Goal: Use online tool/utility

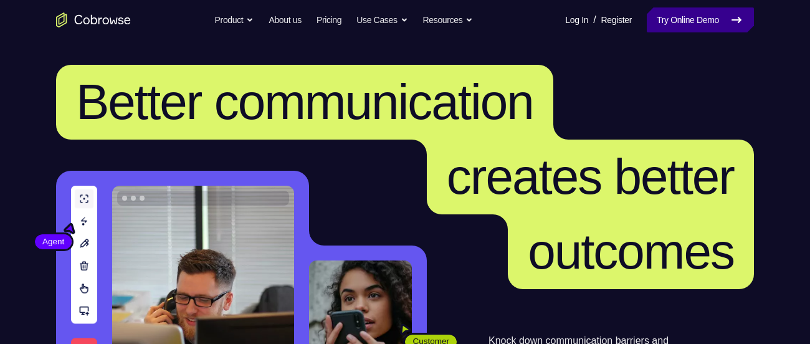
click at [682, 23] on link "Try Online Demo" at bounding box center [700, 19] width 107 height 25
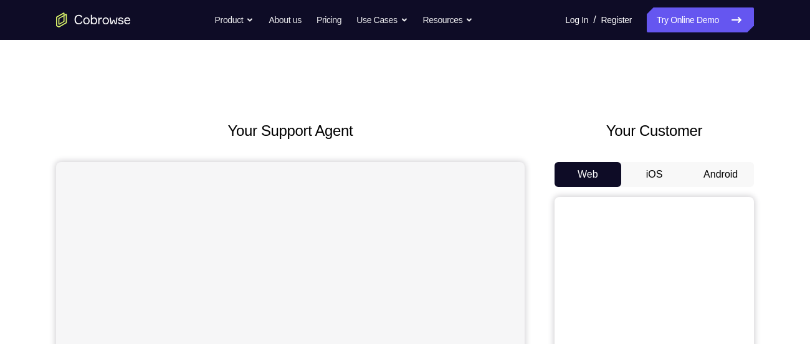
click at [717, 177] on button "Android" at bounding box center [720, 174] width 67 height 25
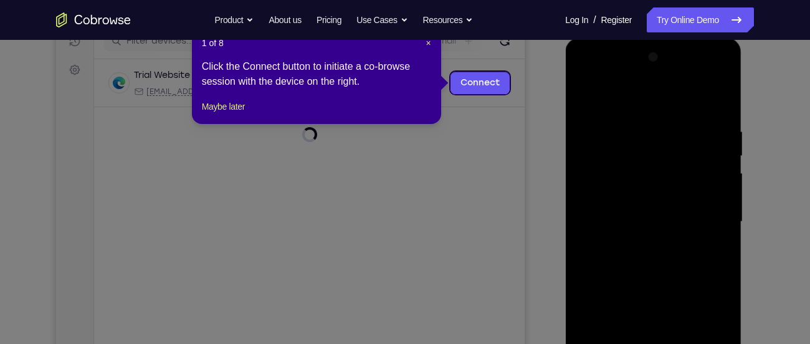
scroll to position [166, 0]
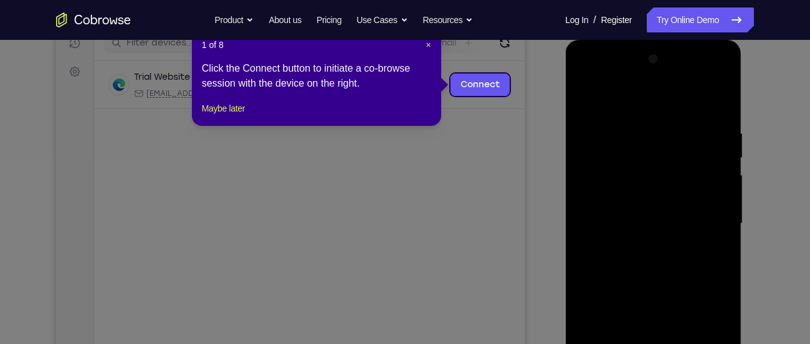
click at [432, 45] on div "1 of 8 × Click the Connect button to initiate a co-browse session with the devi…" at bounding box center [316, 77] width 249 height 97
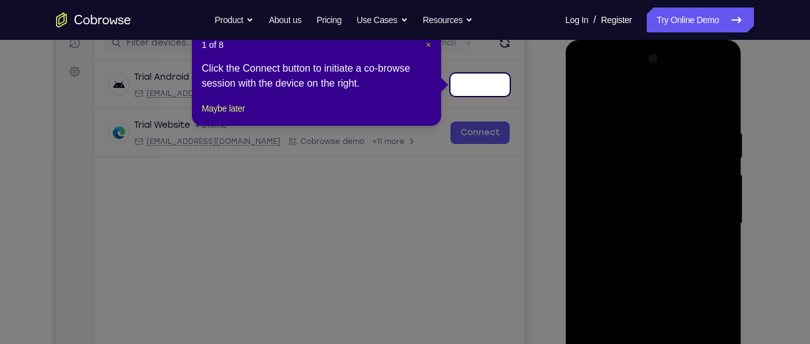
click at [431, 45] on span "×" at bounding box center [428, 45] width 5 height 10
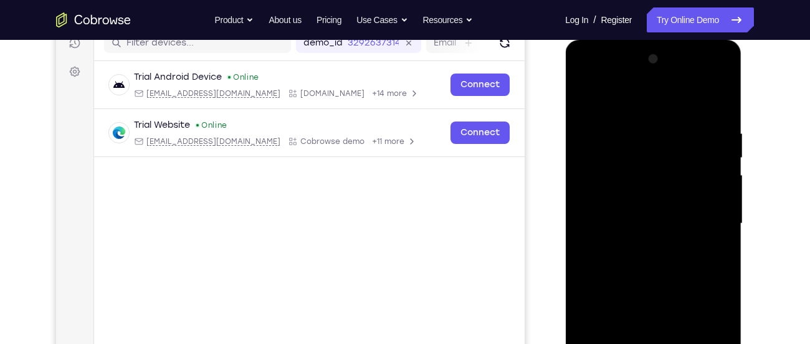
scroll to position [225, 0]
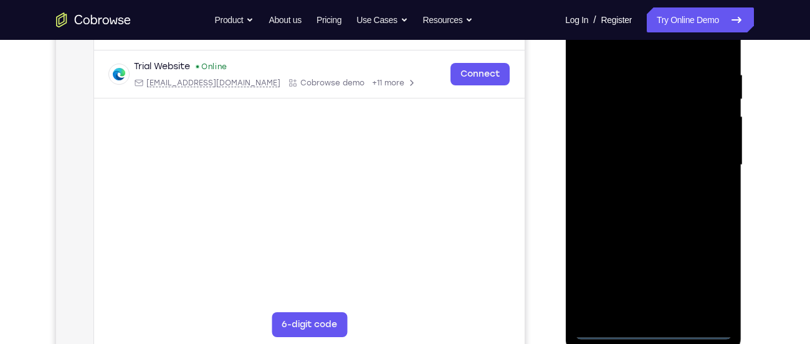
click at [653, 332] on div at bounding box center [653, 165] width 157 height 349
click at [714, 284] on div at bounding box center [653, 165] width 157 height 349
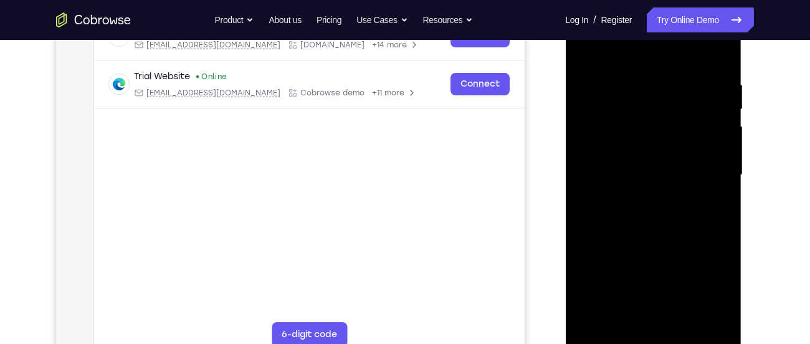
scroll to position [214, 0]
click at [625, 48] on div at bounding box center [653, 176] width 157 height 349
click at [707, 172] on div at bounding box center [653, 176] width 157 height 349
click at [668, 323] on div at bounding box center [653, 176] width 157 height 349
click at [648, 163] on div at bounding box center [653, 176] width 157 height 349
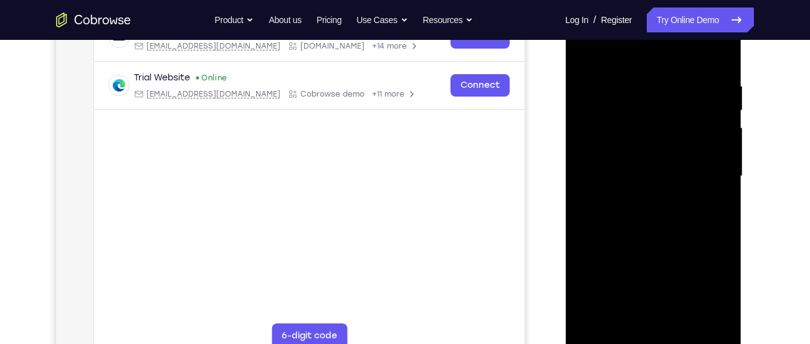
click at [631, 150] on div at bounding box center [653, 176] width 157 height 349
click at [628, 168] on div at bounding box center [653, 176] width 157 height 349
click at [642, 180] on div at bounding box center [653, 176] width 157 height 349
click at [645, 218] on div at bounding box center [653, 176] width 157 height 349
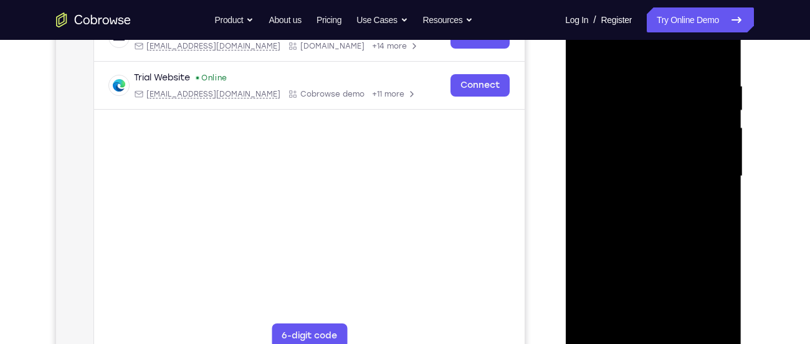
click at [645, 218] on div at bounding box center [653, 176] width 157 height 349
click at [717, 195] on div at bounding box center [653, 176] width 157 height 349
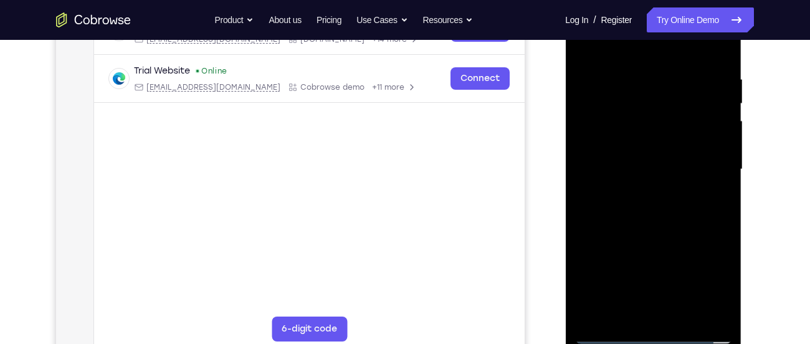
scroll to position [221, 0]
click at [654, 225] on div at bounding box center [653, 168] width 157 height 349
click at [727, 298] on div at bounding box center [653, 168] width 157 height 349
click at [682, 318] on div at bounding box center [653, 168] width 157 height 349
click at [654, 234] on div at bounding box center [653, 168] width 157 height 349
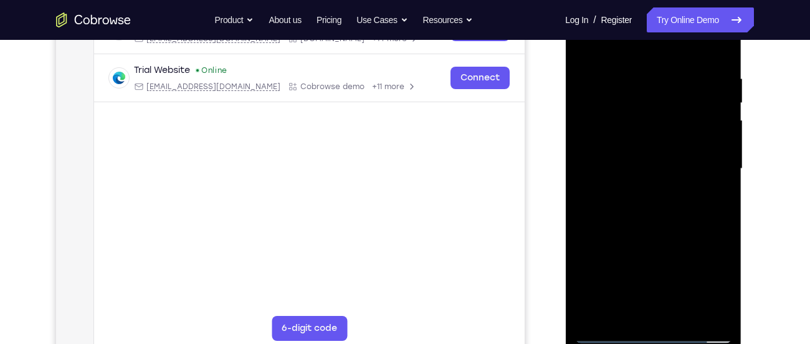
click at [583, 42] on div at bounding box center [653, 168] width 157 height 349
click at [621, 315] on div at bounding box center [653, 168] width 157 height 349
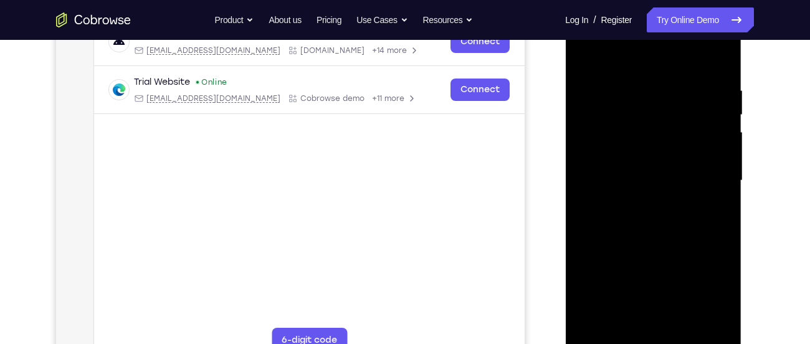
scroll to position [199, 0]
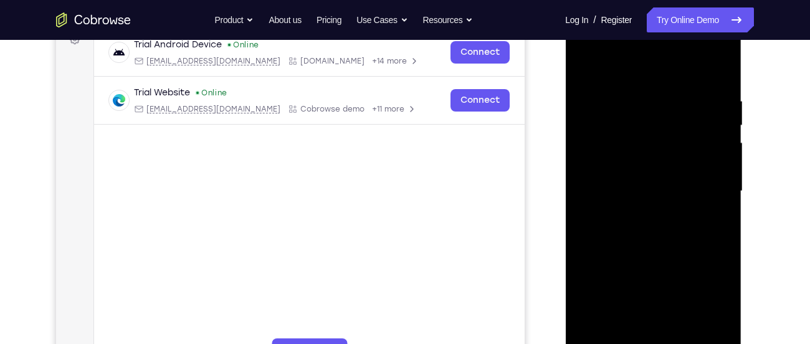
click at [641, 69] on div at bounding box center [653, 191] width 157 height 349
click at [644, 103] on div at bounding box center [653, 191] width 157 height 349
click at [659, 163] on div at bounding box center [653, 191] width 157 height 349
click at [653, 189] on div at bounding box center [653, 191] width 157 height 349
drag, startPoint x: 664, startPoint y: 218, endPoint x: 677, endPoint y: 37, distance: 181.3
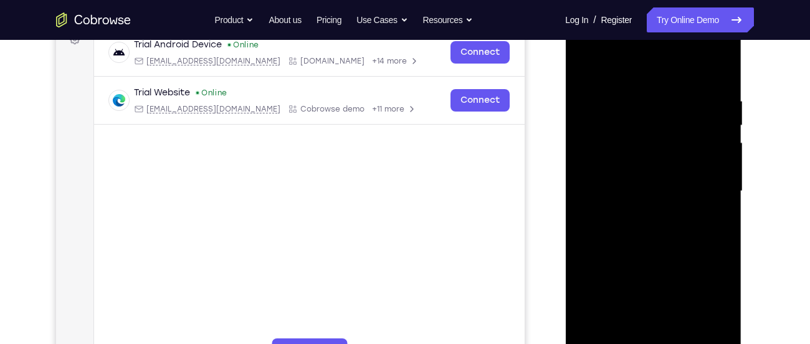
click at [677, 37] on div at bounding box center [653, 191] width 157 height 349
drag, startPoint x: 691, startPoint y: 300, endPoint x: 732, endPoint y: 117, distance: 187.7
click at [732, 117] on div at bounding box center [653, 192] width 176 height 371
drag, startPoint x: 676, startPoint y: 275, endPoint x: 724, endPoint y: 87, distance: 194.1
click at [724, 87] on div at bounding box center [653, 191] width 157 height 349
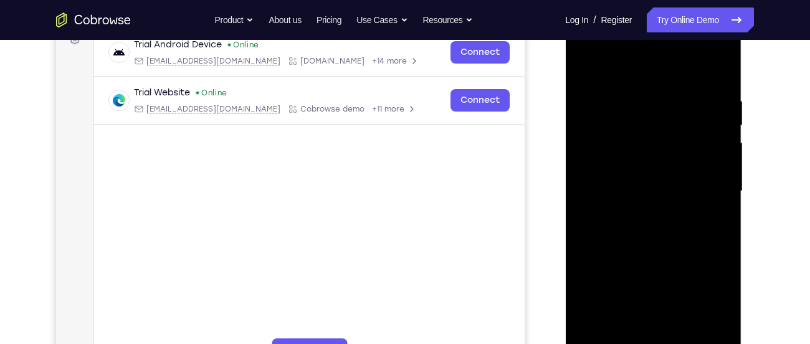
drag, startPoint x: 692, startPoint y: 260, endPoint x: 701, endPoint y: 181, distance: 79.0
click at [701, 181] on div at bounding box center [653, 191] width 157 height 349
drag, startPoint x: 703, startPoint y: 286, endPoint x: 784, endPoint y: 373, distance: 119.1
click at [743, 343] on html "Online web based iOS Simulators and Android Emulators. Run iPhone, iPad, Mobile…" at bounding box center [654, 194] width 178 height 374
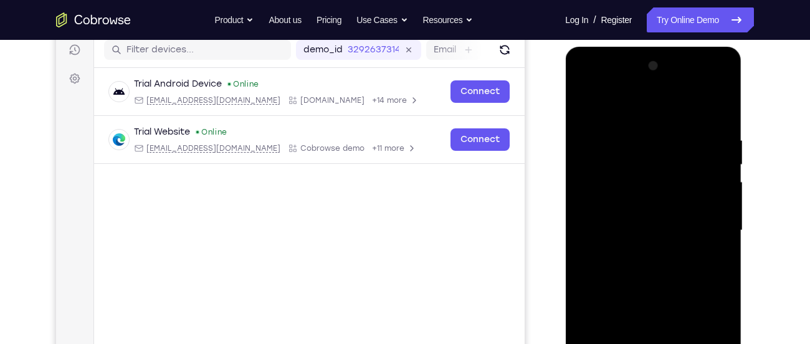
scroll to position [158, 0]
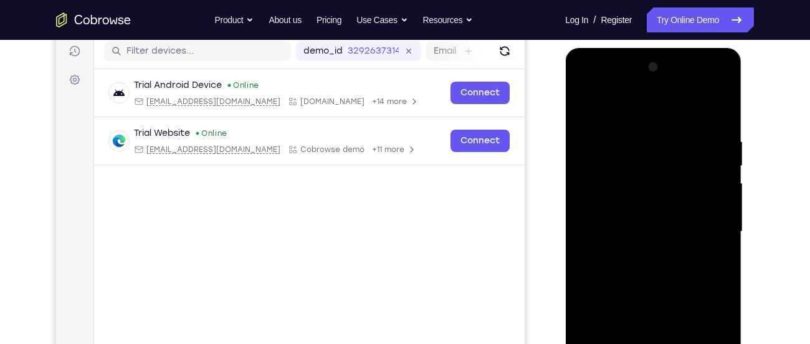
click at [587, 88] on div at bounding box center [653, 231] width 157 height 349
click at [638, 204] on div at bounding box center [653, 231] width 157 height 349
click at [644, 224] on div at bounding box center [653, 231] width 157 height 349
click at [642, 210] on div at bounding box center [653, 231] width 157 height 349
click at [633, 238] on div at bounding box center [653, 231] width 157 height 349
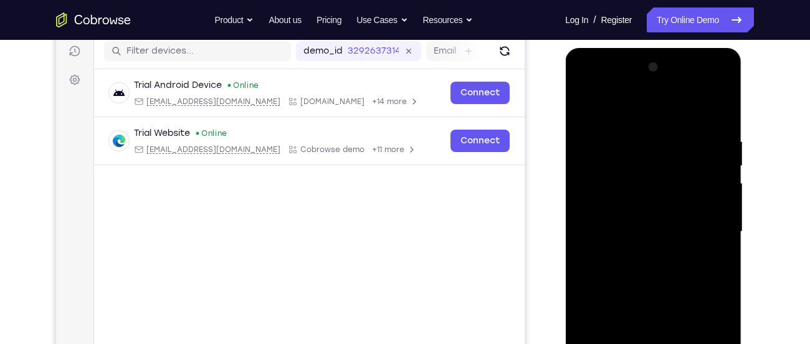
click at [631, 277] on div at bounding box center [653, 231] width 157 height 349
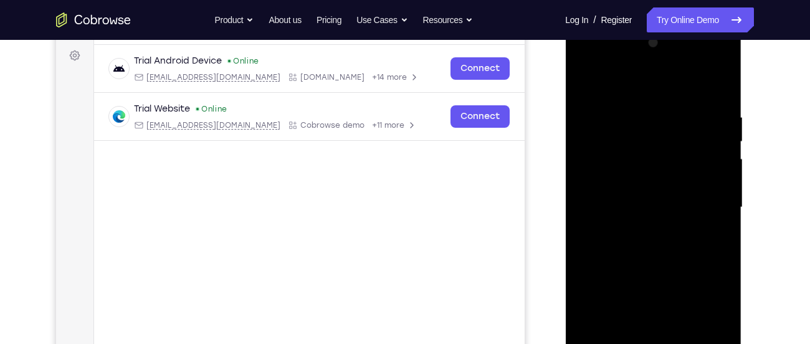
scroll to position [181, 0]
drag, startPoint x: 624, startPoint y: 89, endPoint x: 633, endPoint y: 36, distance: 53.7
click at [633, 36] on div at bounding box center [653, 208] width 157 height 349
click at [616, 214] on div at bounding box center [653, 208] width 157 height 349
drag, startPoint x: 667, startPoint y: 221, endPoint x: 673, endPoint y: 113, distance: 107.3
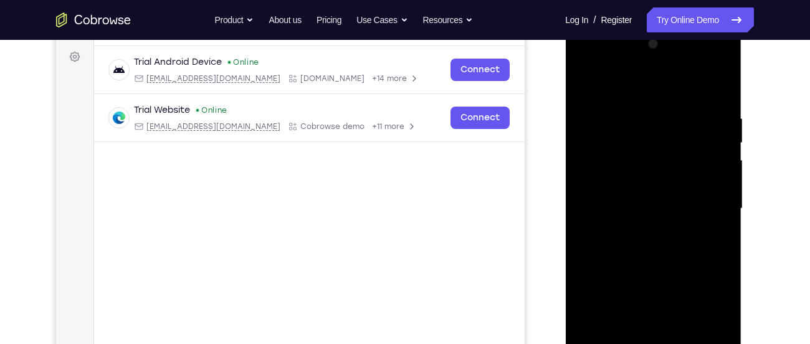
click at [673, 113] on div at bounding box center [653, 208] width 157 height 349
click at [656, 237] on div at bounding box center [653, 208] width 157 height 349
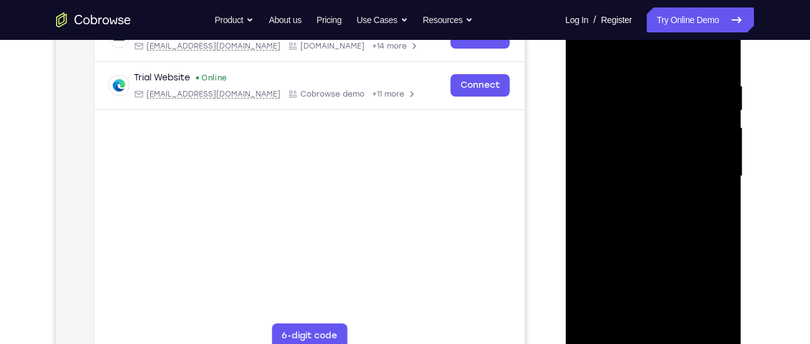
scroll to position [211, 0]
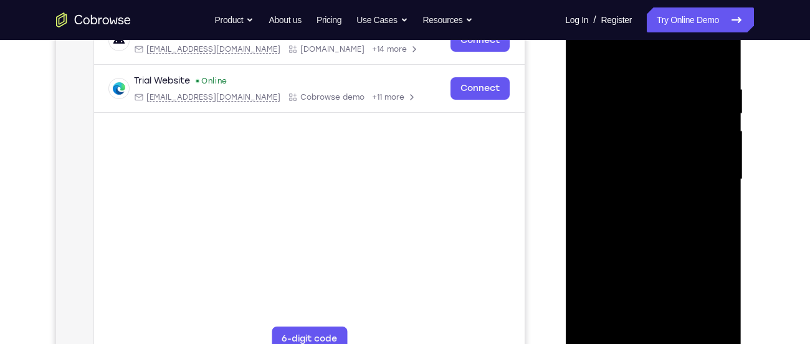
drag, startPoint x: 668, startPoint y: 239, endPoint x: 693, endPoint y: 147, distance: 95.6
click at [693, 147] on div at bounding box center [653, 179] width 157 height 349
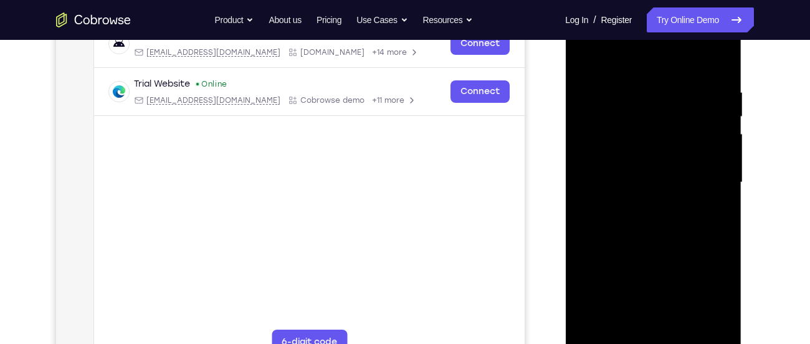
scroll to position [203, 0]
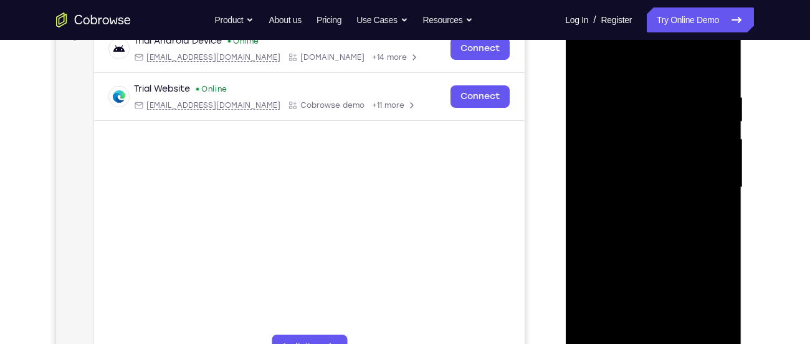
drag, startPoint x: 666, startPoint y: 128, endPoint x: 664, endPoint y: 233, distance: 105.3
click at [664, 233] on div at bounding box center [653, 187] width 157 height 349
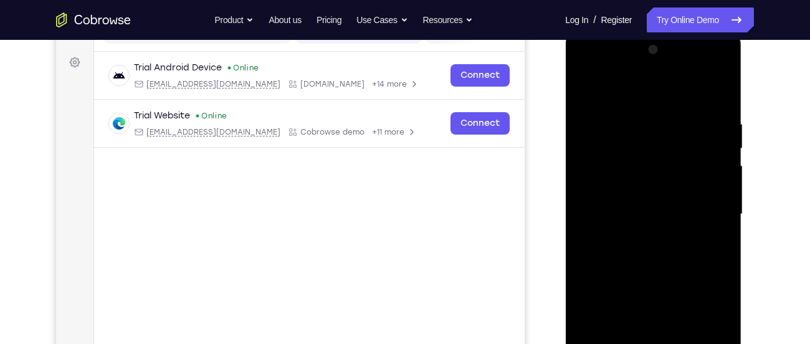
scroll to position [175, 0]
click at [703, 177] on div at bounding box center [653, 215] width 157 height 349
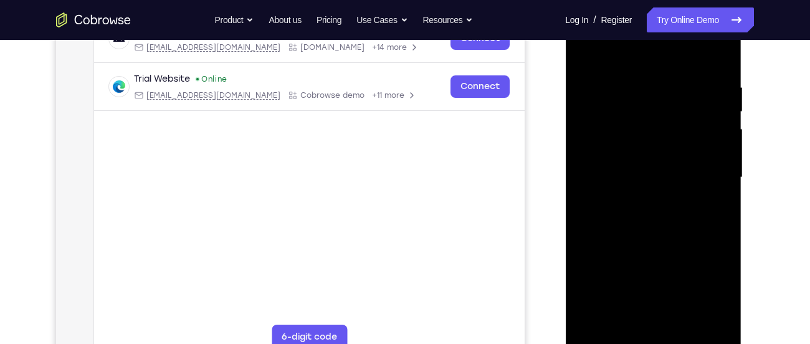
scroll to position [211, 0]
click at [725, 64] on div at bounding box center [653, 178] width 157 height 349
click at [701, 52] on div at bounding box center [653, 178] width 157 height 349
drag, startPoint x: 659, startPoint y: 141, endPoint x: 676, endPoint y: 52, distance: 91.3
click at [676, 52] on div at bounding box center [653, 178] width 157 height 349
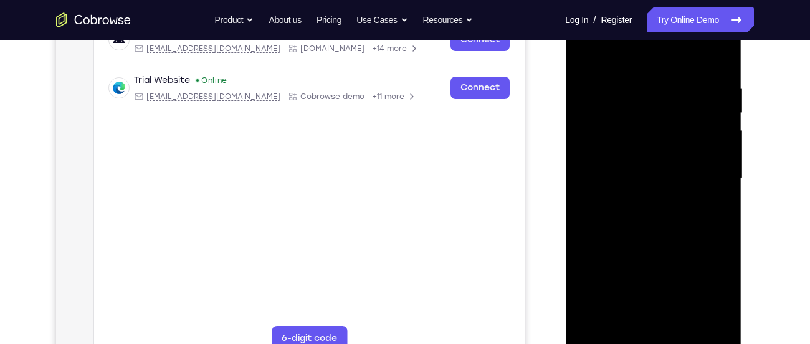
drag, startPoint x: 671, startPoint y: 165, endPoint x: 687, endPoint y: 86, distance: 80.2
click at [687, 86] on div at bounding box center [653, 178] width 157 height 349
drag, startPoint x: 651, startPoint y: 123, endPoint x: 665, endPoint y: 224, distance: 101.9
click at [665, 224] on div at bounding box center [653, 178] width 157 height 349
click at [634, 131] on div at bounding box center [653, 178] width 157 height 349
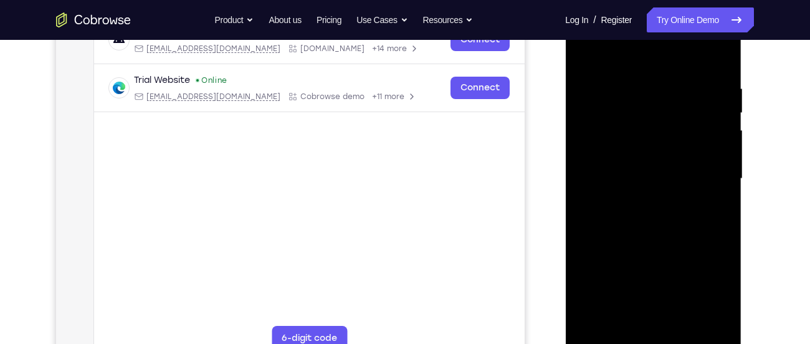
drag, startPoint x: 664, startPoint y: 299, endPoint x: 711, endPoint y: 88, distance: 215.9
click at [711, 88] on div at bounding box center [653, 178] width 157 height 349
drag, startPoint x: 679, startPoint y: 237, endPoint x: 723, endPoint y: 76, distance: 167.2
click at [723, 76] on div at bounding box center [653, 178] width 157 height 349
drag, startPoint x: 680, startPoint y: 228, endPoint x: 681, endPoint y: 170, distance: 58.0
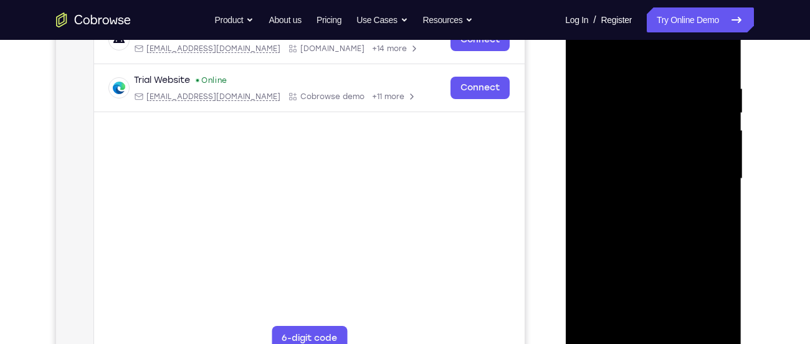
click at [681, 170] on div at bounding box center [653, 178] width 157 height 349
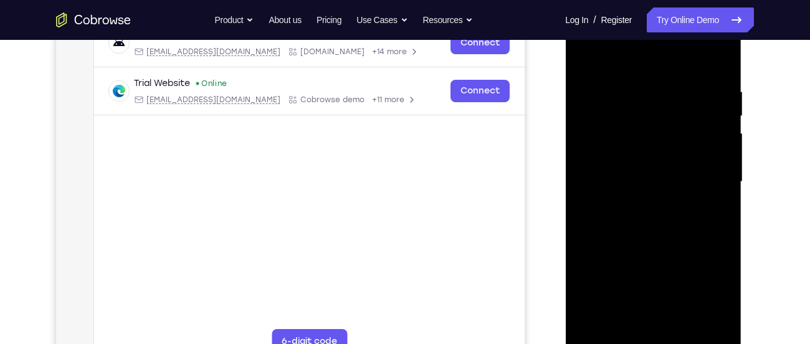
scroll to position [211, 0]
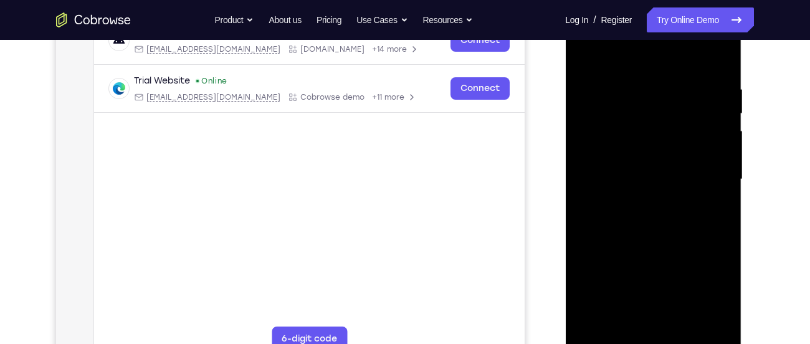
click at [582, 51] on div at bounding box center [653, 179] width 157 height 349
click at [633, 93] on div at bounding box center [653, 179] width 157 height 349
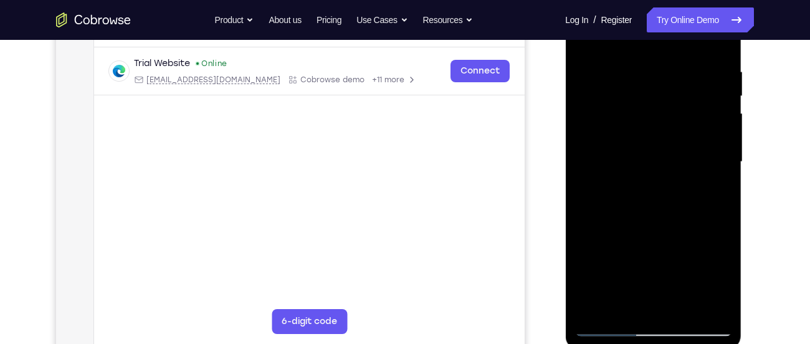
scroll to position [229, 0]
click at [588, 200] on div at bounding box center [653, 161] width 157 height 349
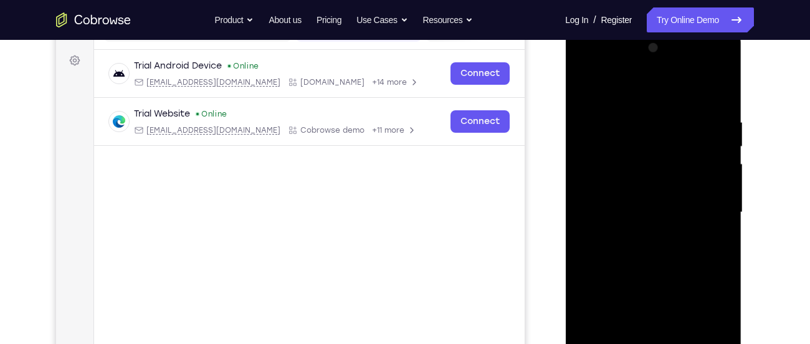
click at [578, 82] on div at bounding box center [653, 212] width 157 height 349
click at [582, 85] on div at bounding box center [653, 212] width 157 height 349
drag, startPoint x: 651, startPoint y: 269, endPoint x: 669, endPoint y: 117, distance: 153.8
click at [669, 117] on div at bounding box center [653, 212] width 157 height 349
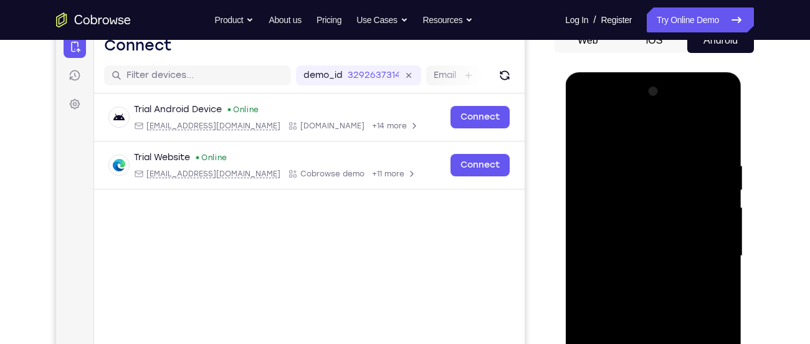
scroll to position [133, 0]
drag, startPoint x: 658, startPoint y: 147, endPoint x: 720, endPoint y: 358, distance: 220.3
click at [720, 343] on div at bounding box center [653, 256] width 157 height 349
click at [706, 133] on div at bounding box center [653, 256] width 157 height 349
click at [629, 138] on div at bounding box center [653, 256] width 157 height 349
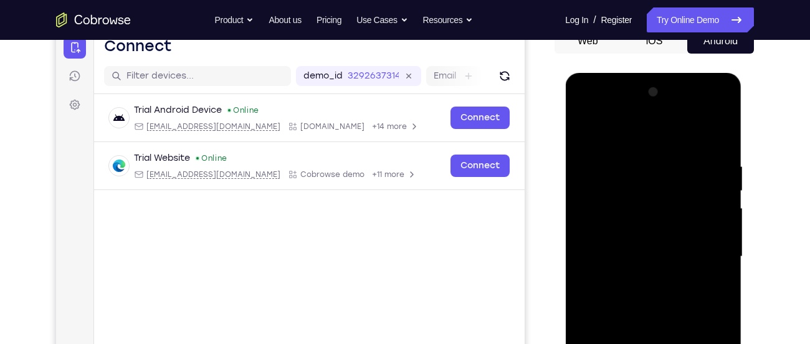
click at [629, 138] on div at bounding box center [653, 256] width 157 height 349
click at [630, 150] on div at bounding box center [653, 256] width 157 height 349
drag, startPoint x: 664, startPoint y: 239, endPoint x: 674, endPoint y: 121, distance: 118.9
click at [674, 121] on div at bounding box center [653, 256] width 157 height 349
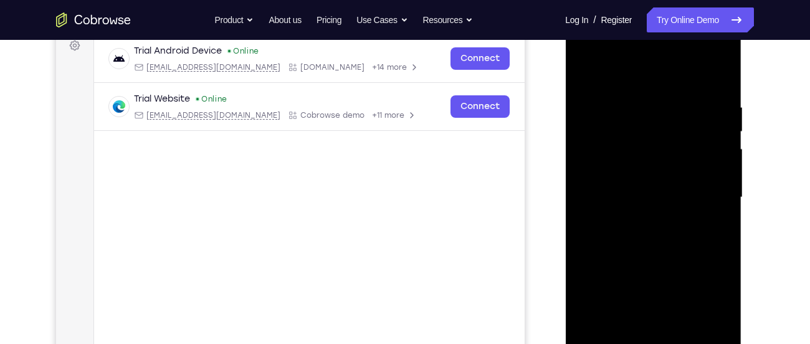
scroll to position [193, 0]
drag, startPoint x: 685, startPoint y: 275, endPoint x: 696, endPoint y: 72, distance: 204.1
click at [696, 72] on div at bounding box center [653, 196] width 157 height 349
drag, startPoint x: 687, startPoint y: 249, endPoint x: 691, endPoint y: 92, distance: 156.5
click at [691, 92] on div at bounding box center [653, 196] width 157 height 349
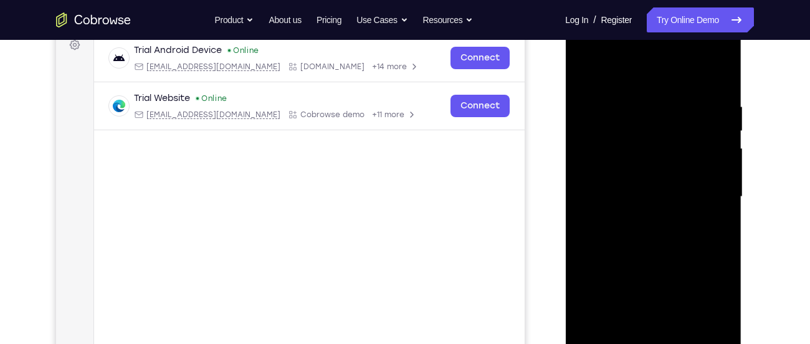
drag, startPoint x: 675, startPoint y: 125, endPoint x: 669, endPoint y: 221, distance: 96.8
click at [669, 221] on div at bounding box center [653, 196] width 157 height 349
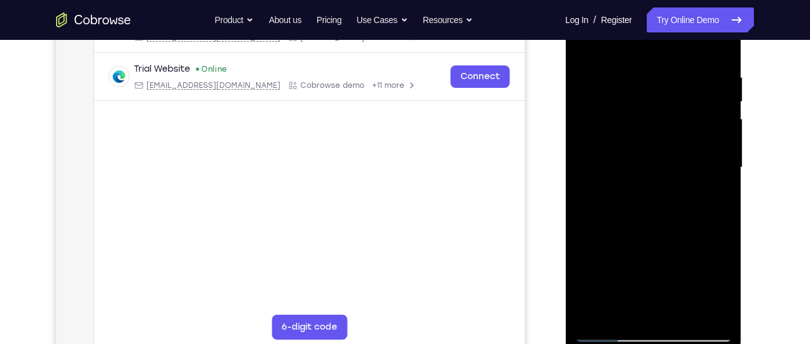
scroll to position [224, 0]
click at [651, 244] on div at bounding box center [653, 166] width 157 height 349
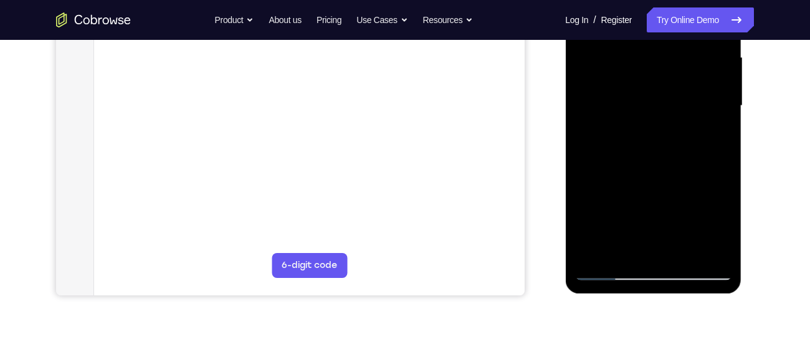
click at [647, 76] on div at bounding box center [653, 105] width 157 height 349
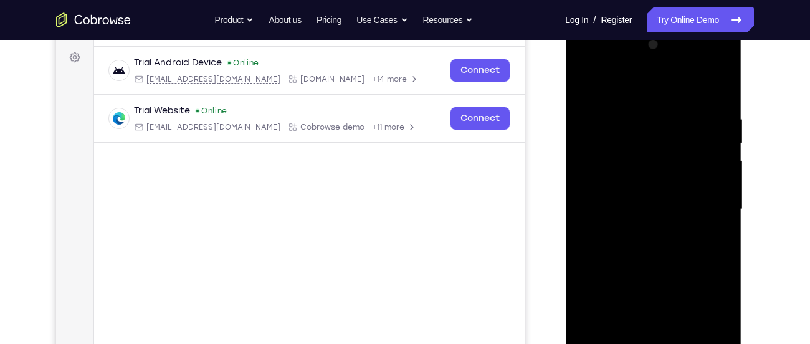
scroll to position [175, 0]
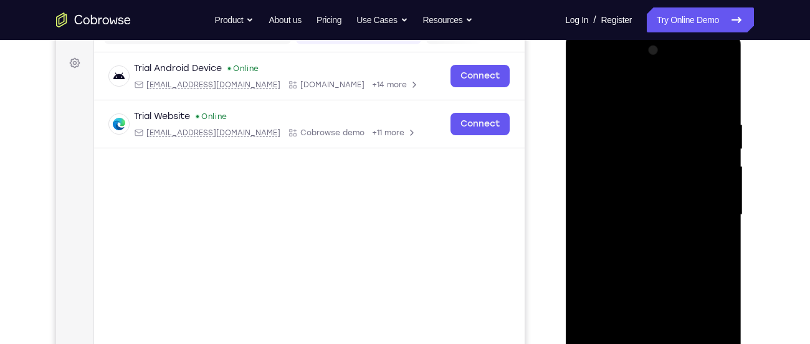
click at [584, 89] on div at bounding box center [653, 215] width 157 height 349
click at [664, 257] on div at bounding box center [653, 215] width 157 height 349
click at [581, 91] on div at bounding box center [653, 215] width 157 height 349
drag, startPoint x: 598, startPoint y: 273, endPoint x: 613, endPoint y: 241, distance: 35.7
click at [613, 241] on div at bounding box center [653, 215] width 157 height 349
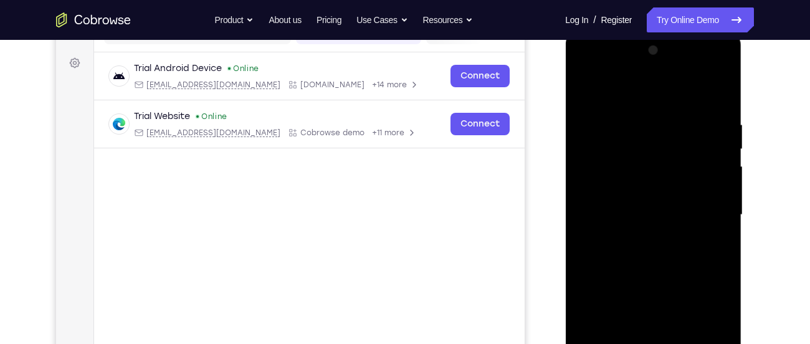
click at [613, 241] on div at bounding box center [653, 215] width 157 height 349
click at [580, 87] on div at bounding box center [653, 215] width 157 height 349
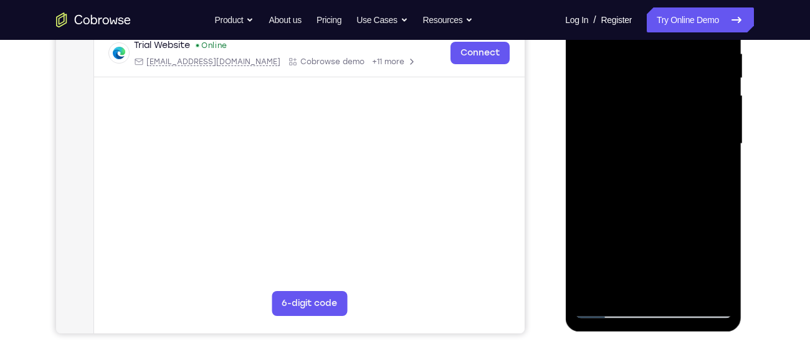
scroll to position [231, 0]
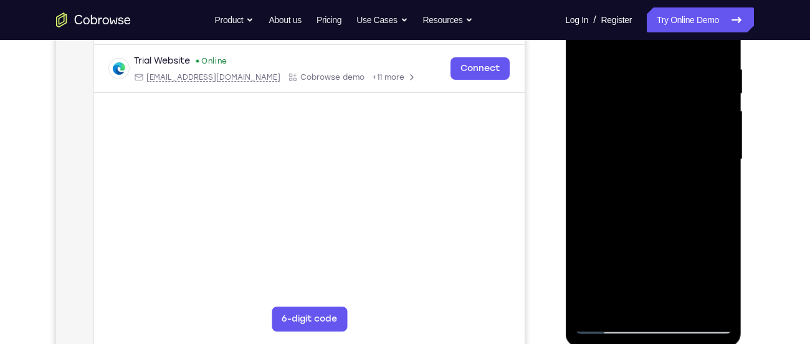
click at [675, 200] on div at bounding box center [653, 159] width 157 height 349
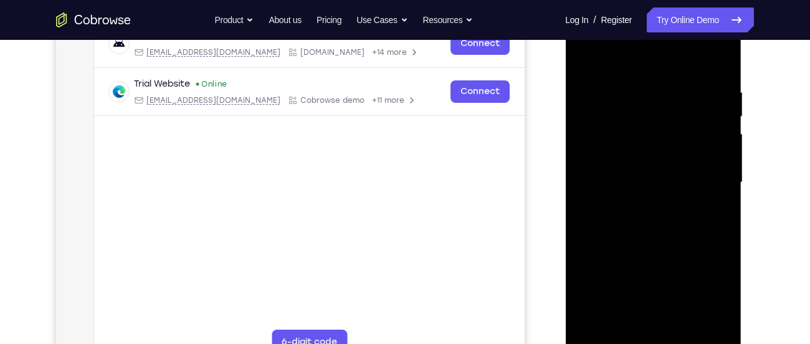
scroll to position [207, 0]
click at [579, 58] on div at bounding box center [653, 183] width 157 height 349
click at [583, 58] on div at bounding box center [653, 183] width 157 height 349
drag, startPoint x: 679, startPoint y: 225, endPoint x: 689, endPoint y: 84, distance: 141.8
click at [689, 84] on div at bounding box center [653, 183] width 157 height 349
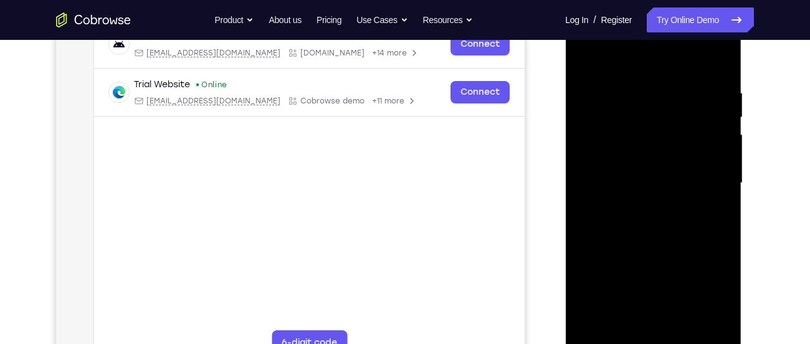
drag, startPoint x: 678, startPoint y: 251, endPoint x: 684, endPoint y: 136, distance: 114.2
click at [684, 136] on div at bounding box center [653, 183] width 157 height 349
click at [664, 207] on div at bounding box center [653, 183] width 157 height 349
click at [630, 126] on div at bounding box center [653, 183] width 157 height 349
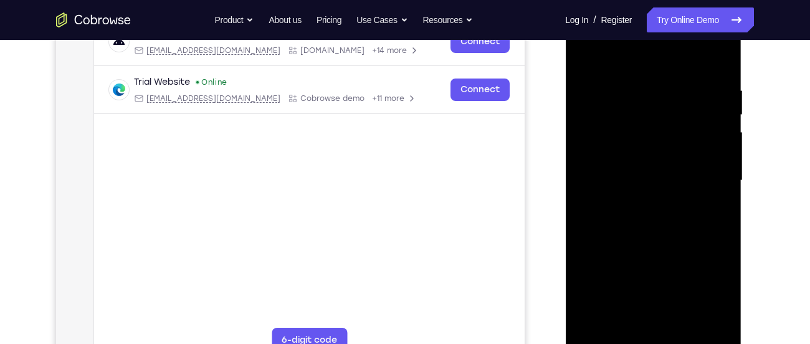
scroll to position [208, 0]
click at [583, 54] on div at bounding box center [653, 181] width 157 height 349
click at [648, 224] on div at bounding box center [653, 181] width 157 height 349
click at [583, 55] on div at bounding box center [653, 181] width 157 height 349
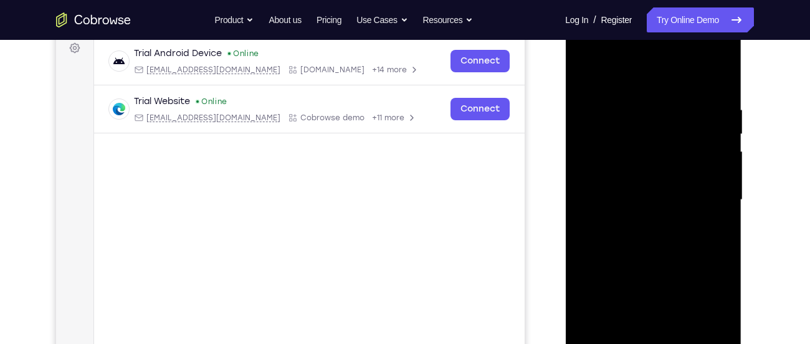
scroll to position [184, 0]
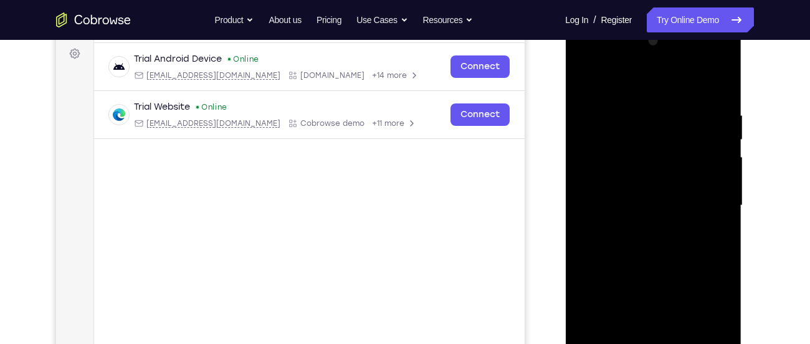
click at [583, 72] on div at bounding box center [653, 205] width 157 height 349
click at [585, 78] on div at bounding box center [653, 205] width 157 height 349
drag, startPoint x: 648, startPoint y: 288, endPoint x: 686, endPoint y: 104, distance: 187.8
click at [686, 104] on div at bounding box center [653, 205] width 157 height 349
drag, startPoint x: 679, startPoint y: 194, endPoint x: 696, endPoint y: 40, distance: 154.9
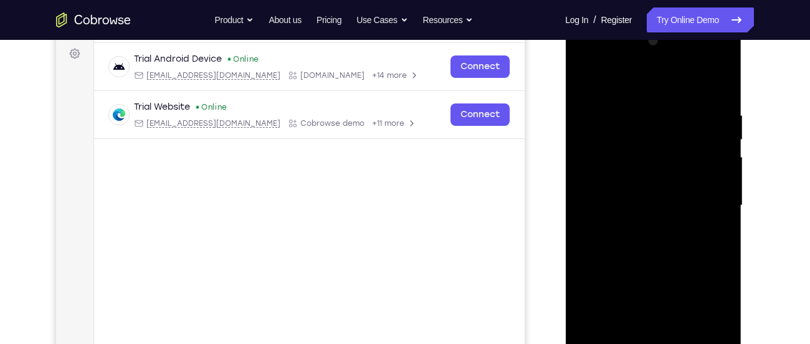
click at [696, 40] on div at bounding box center [653, 205] width 157 height 349
drag, startPoint x: 706, startPoint y: 201, endPoint x: 595, endPoint y: 219, distance: 111.9
click at [595, 219] on div at bounding box center [653, 205] width 157 height 349
